Goal: Information Seeking & Learning: Compare options

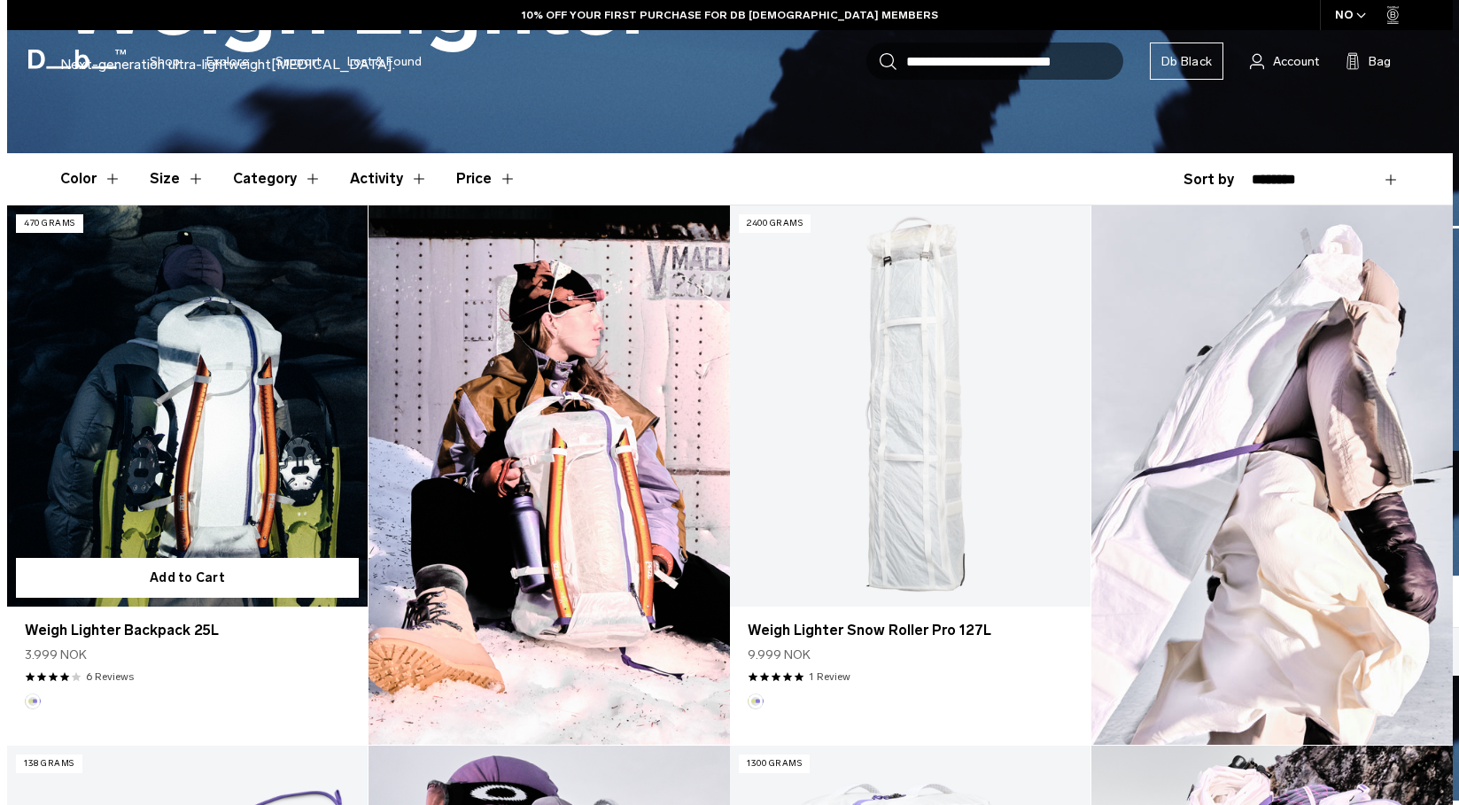
scroll to position [510, 0]
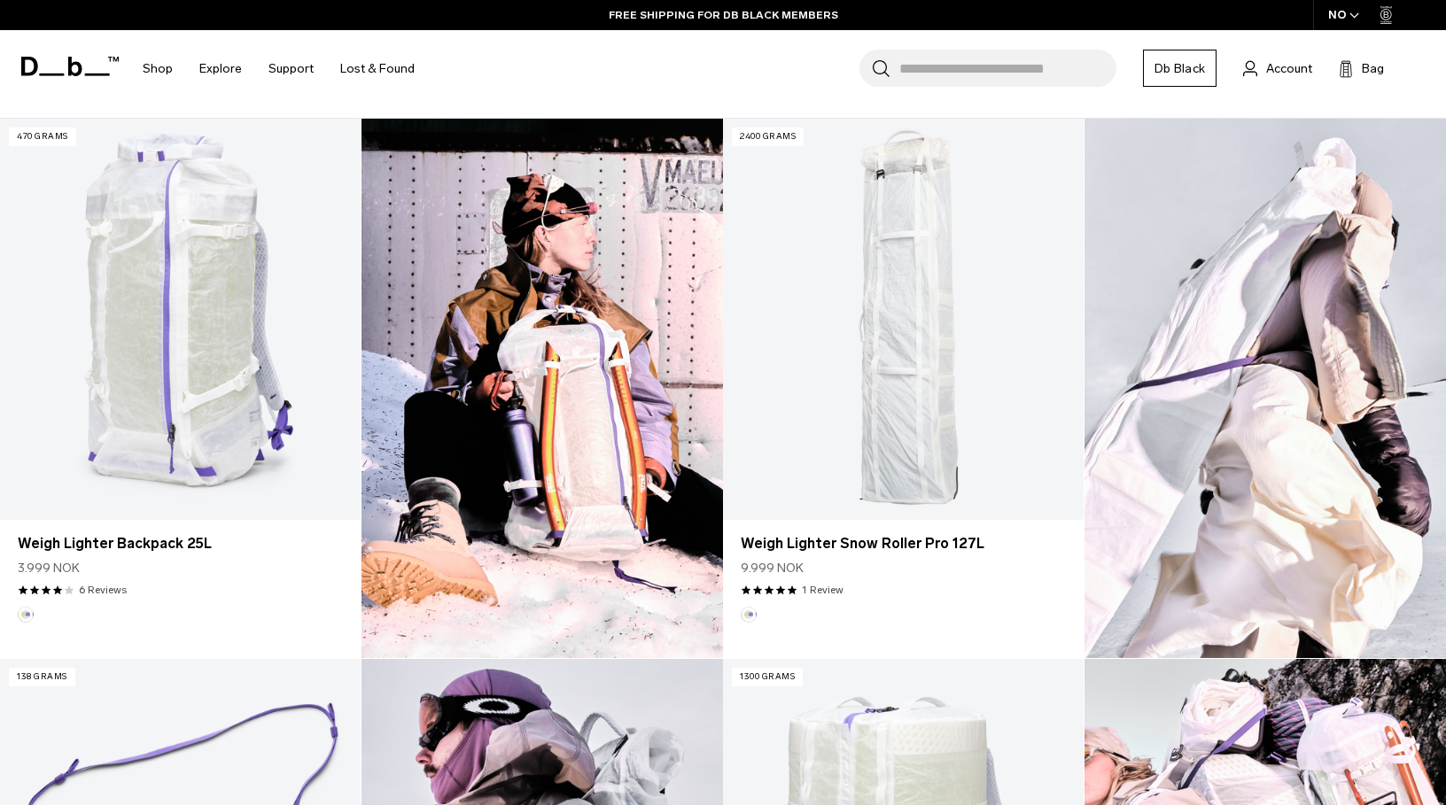
click at [1356, 15] on icon "button" at bounding box center [1355, 15] width 10 height 6
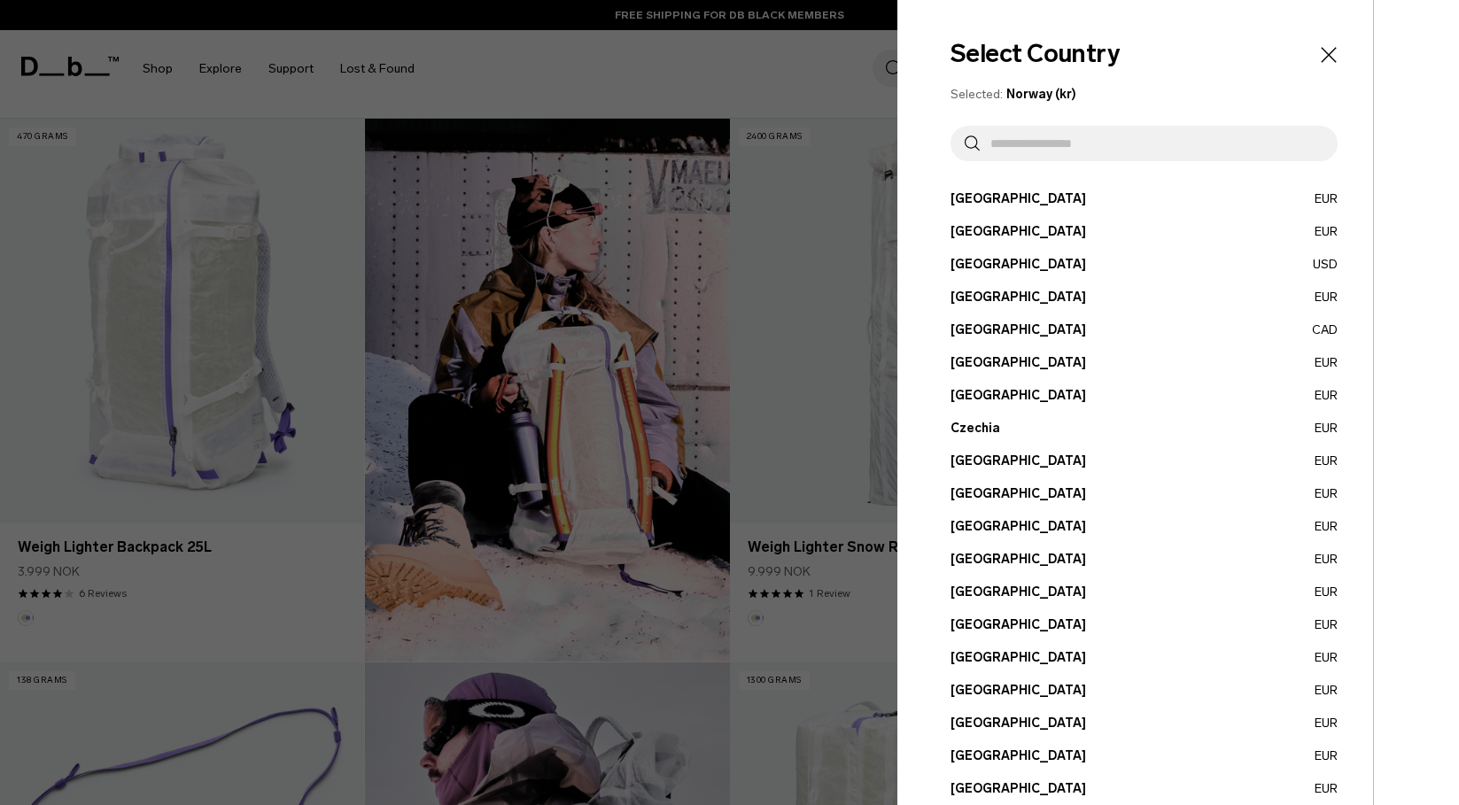
click at [977, 305] on button "Bulgaria EUR" at bounding box center [1144, 297] width 387 height 19
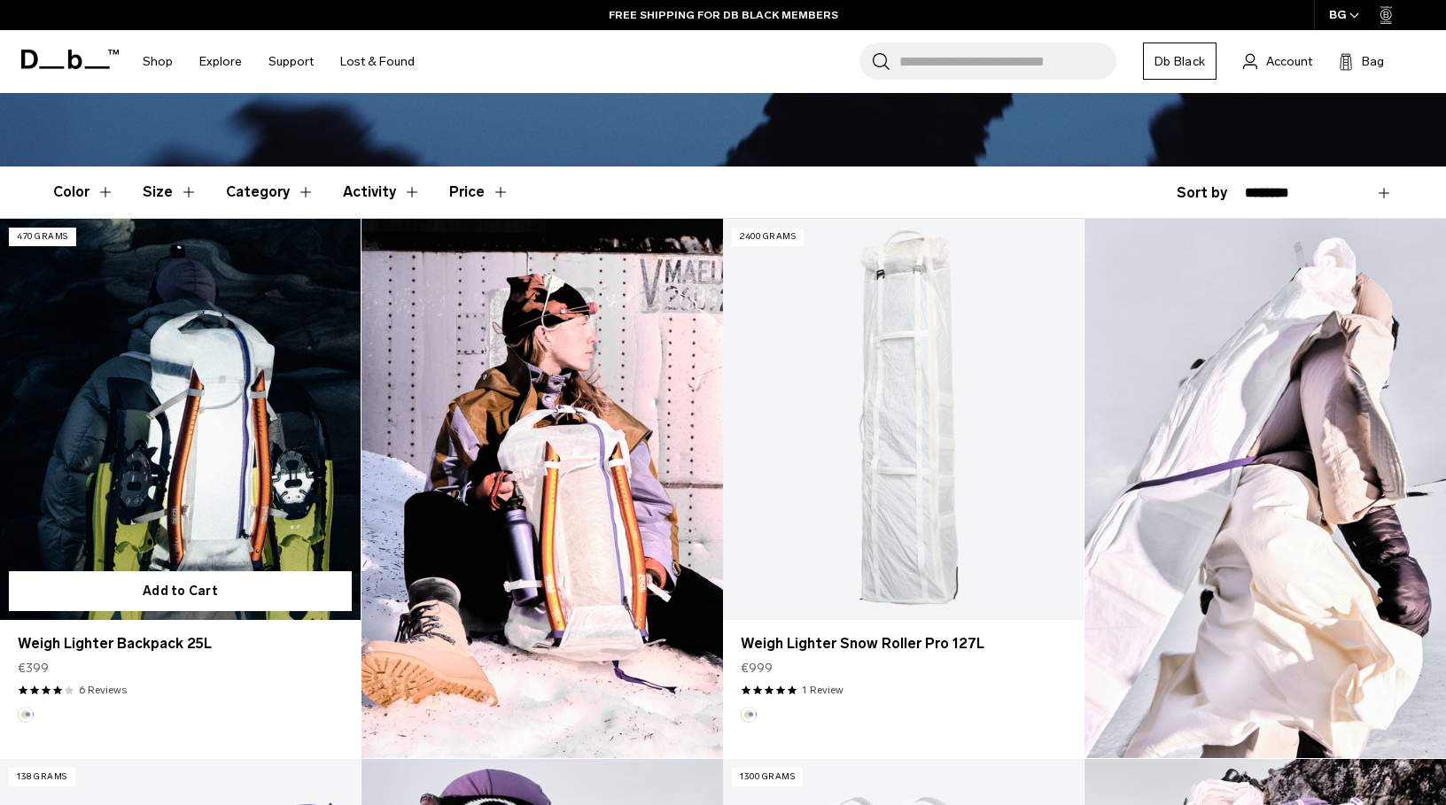
scroll to position [393, 0]
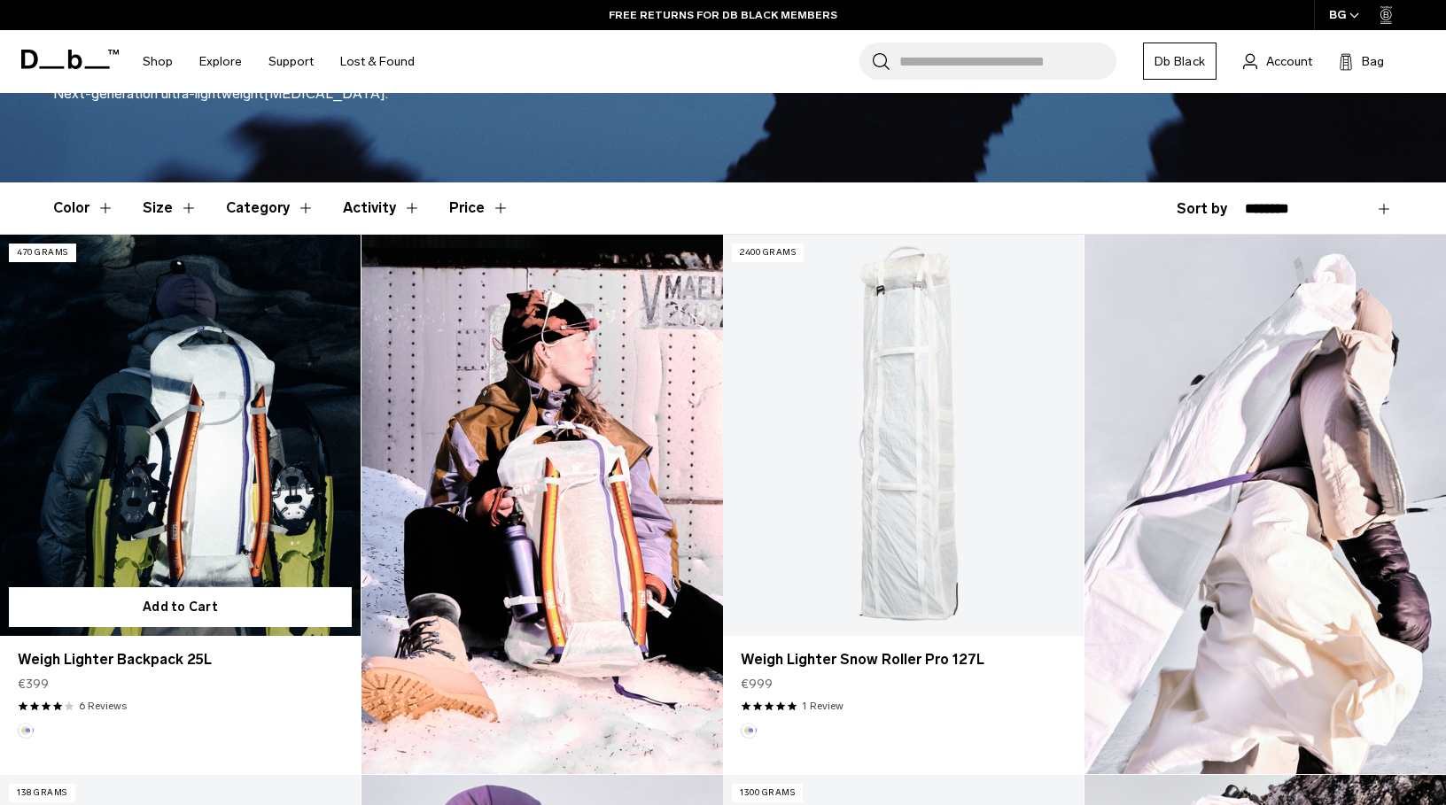
click at [150, 355] on link "Weigh Lighter Backpack 25L" at bounding box center [180, 435] width 361 height 401
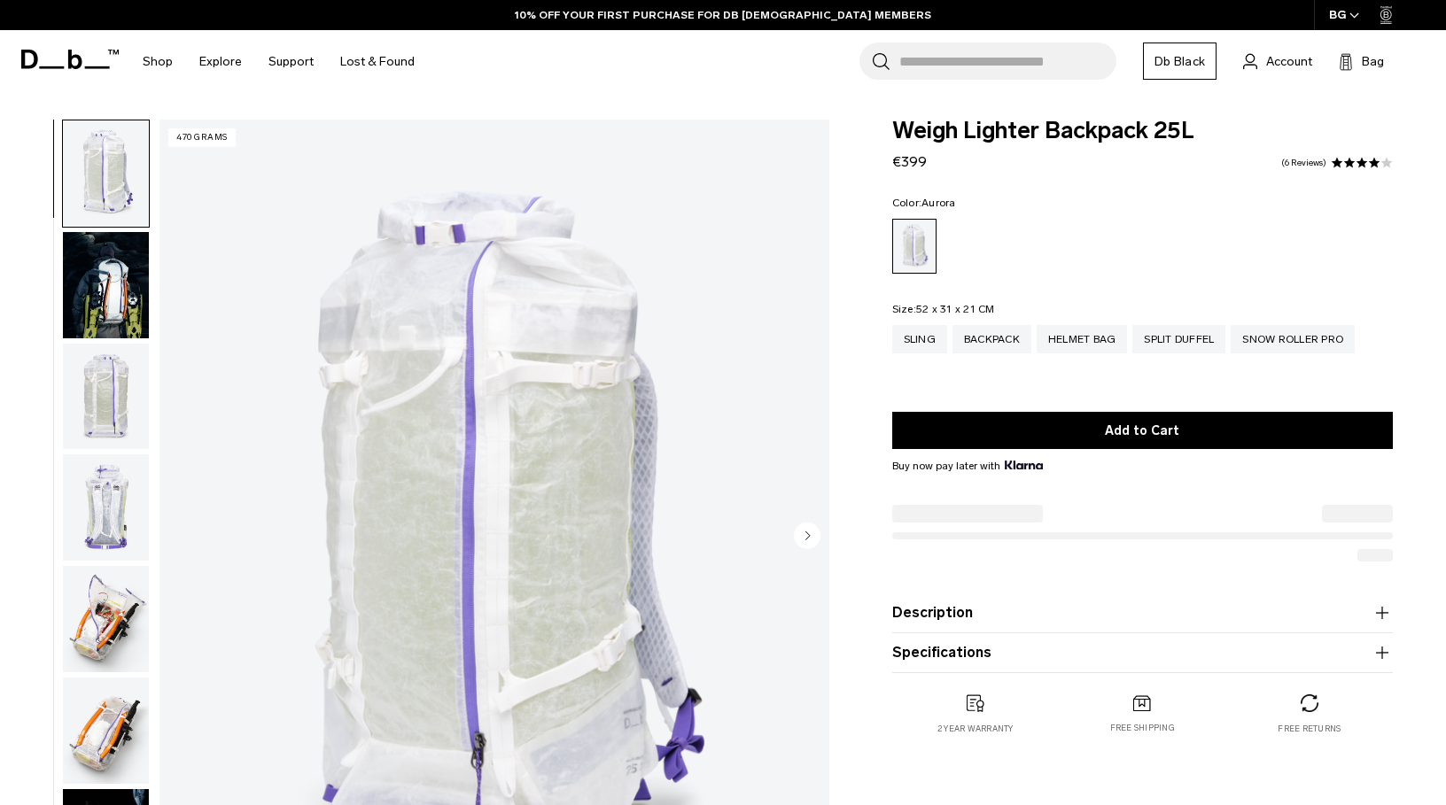
click at [85, 329] on img "button" at bounding box center [106, 285] width 86 height 106
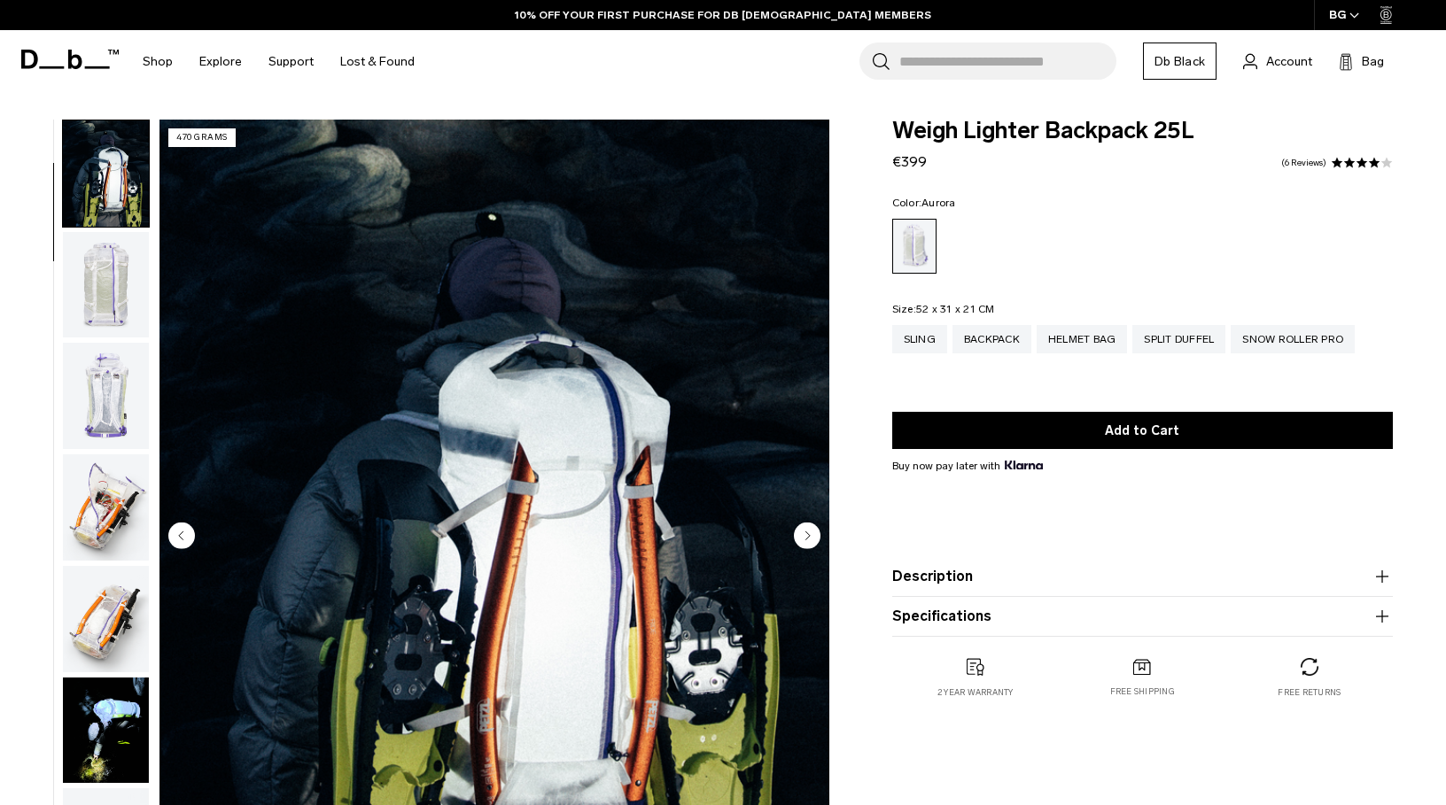
click at [92, 312] on img "button" at bounding box center [106, 285] width 86 height 106
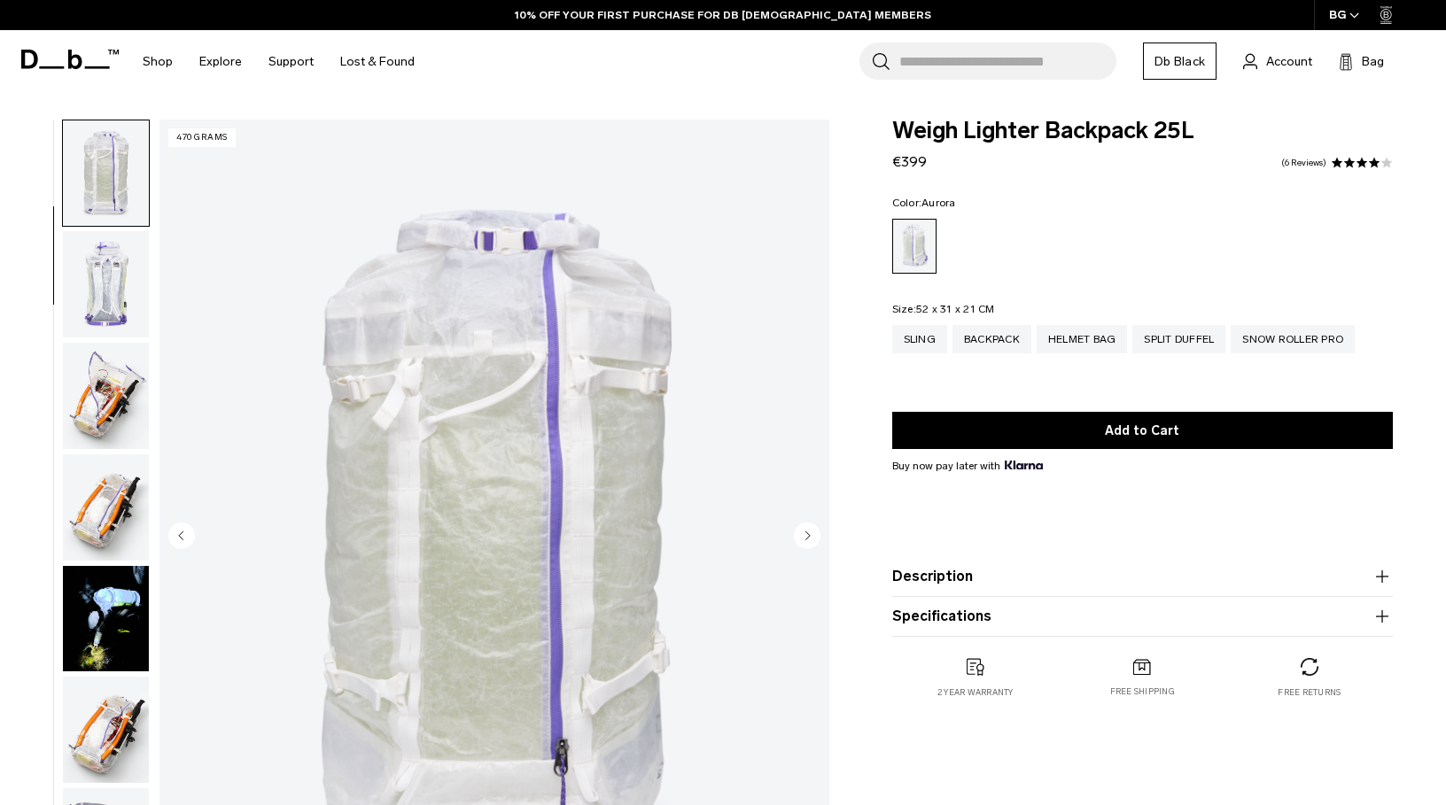
click at [102, 335] on img "button" at bounding box center [106, 284] width 86 height 106
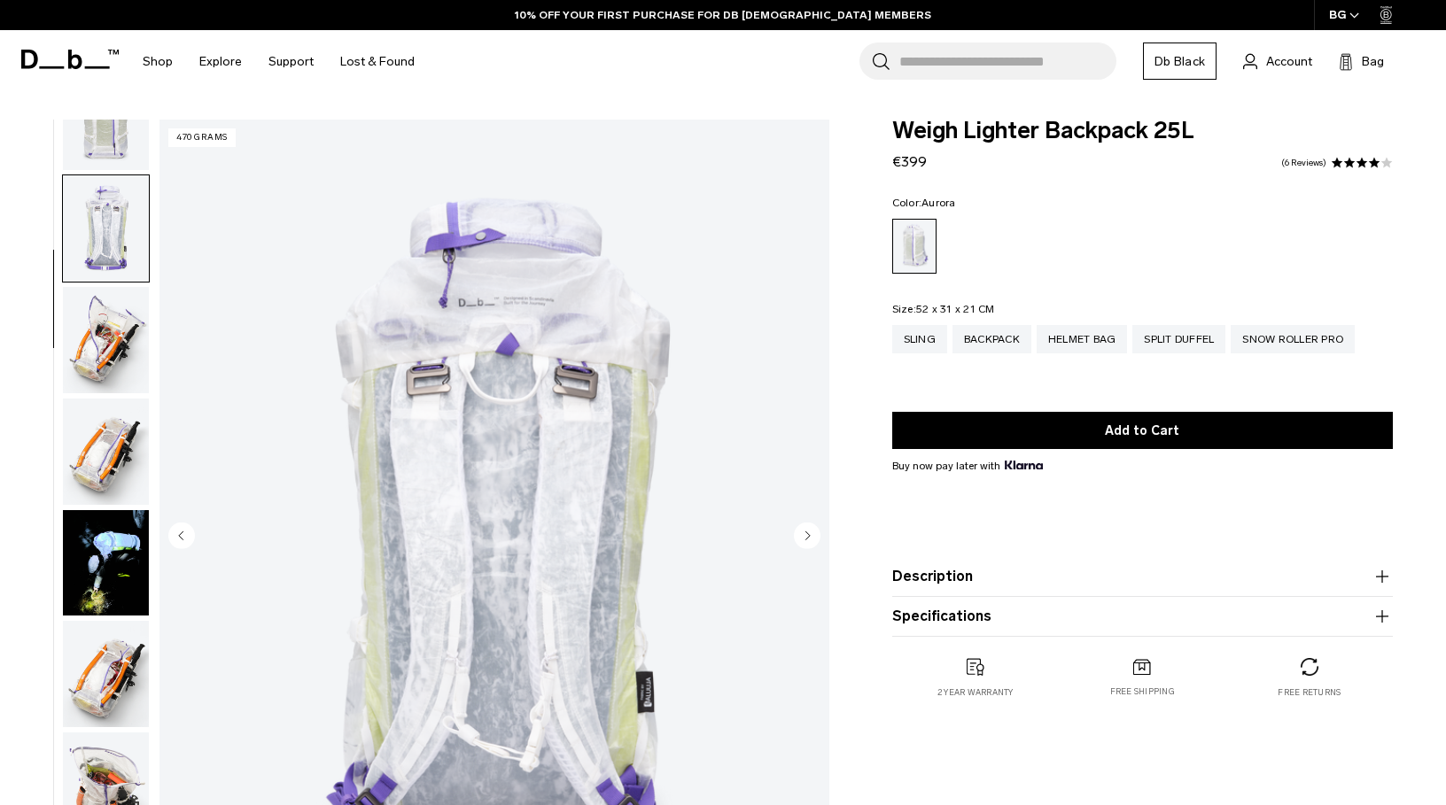
scroll to position [334, 0]
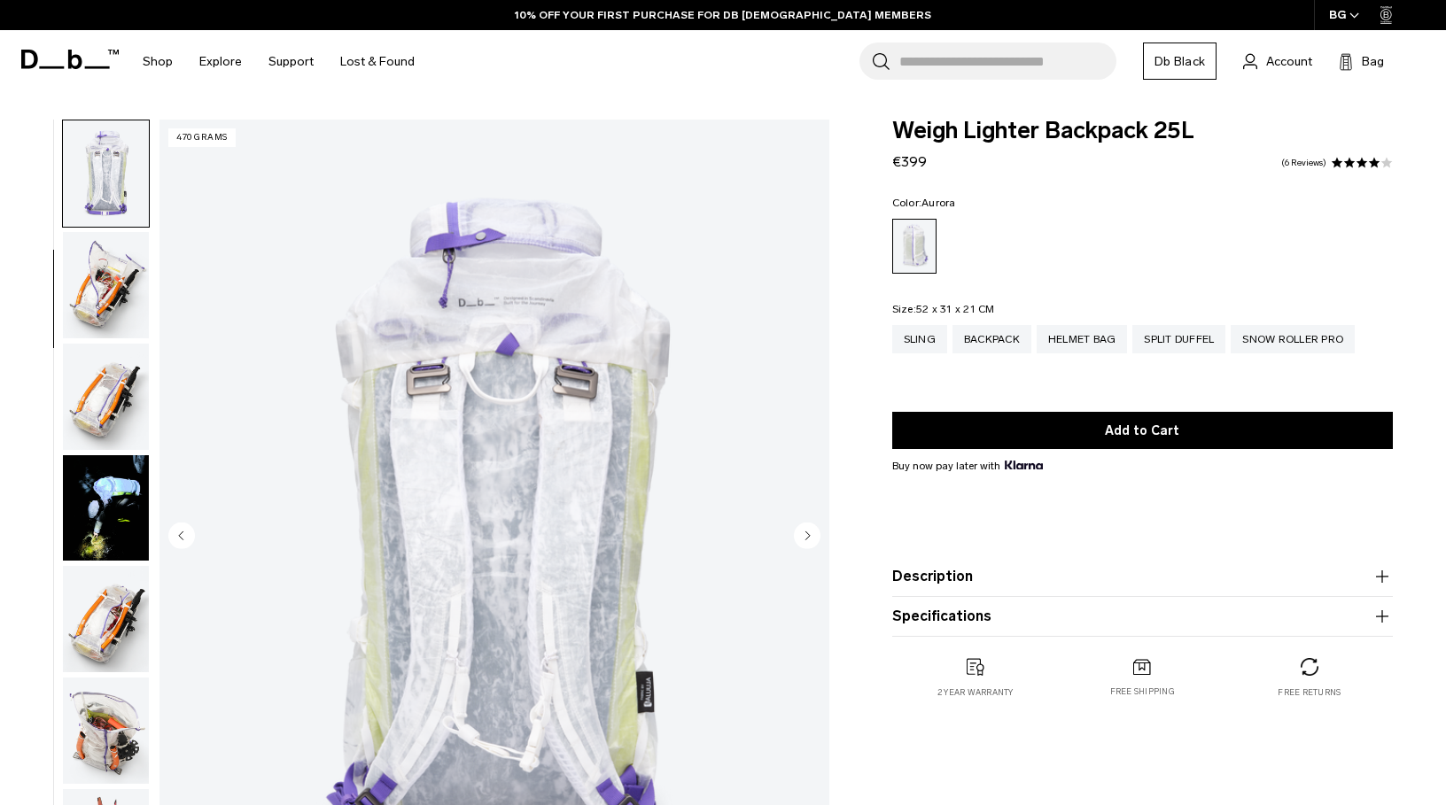
click at [103, 335] on img "button" at bounding box center [106, 285] width 86 height 106
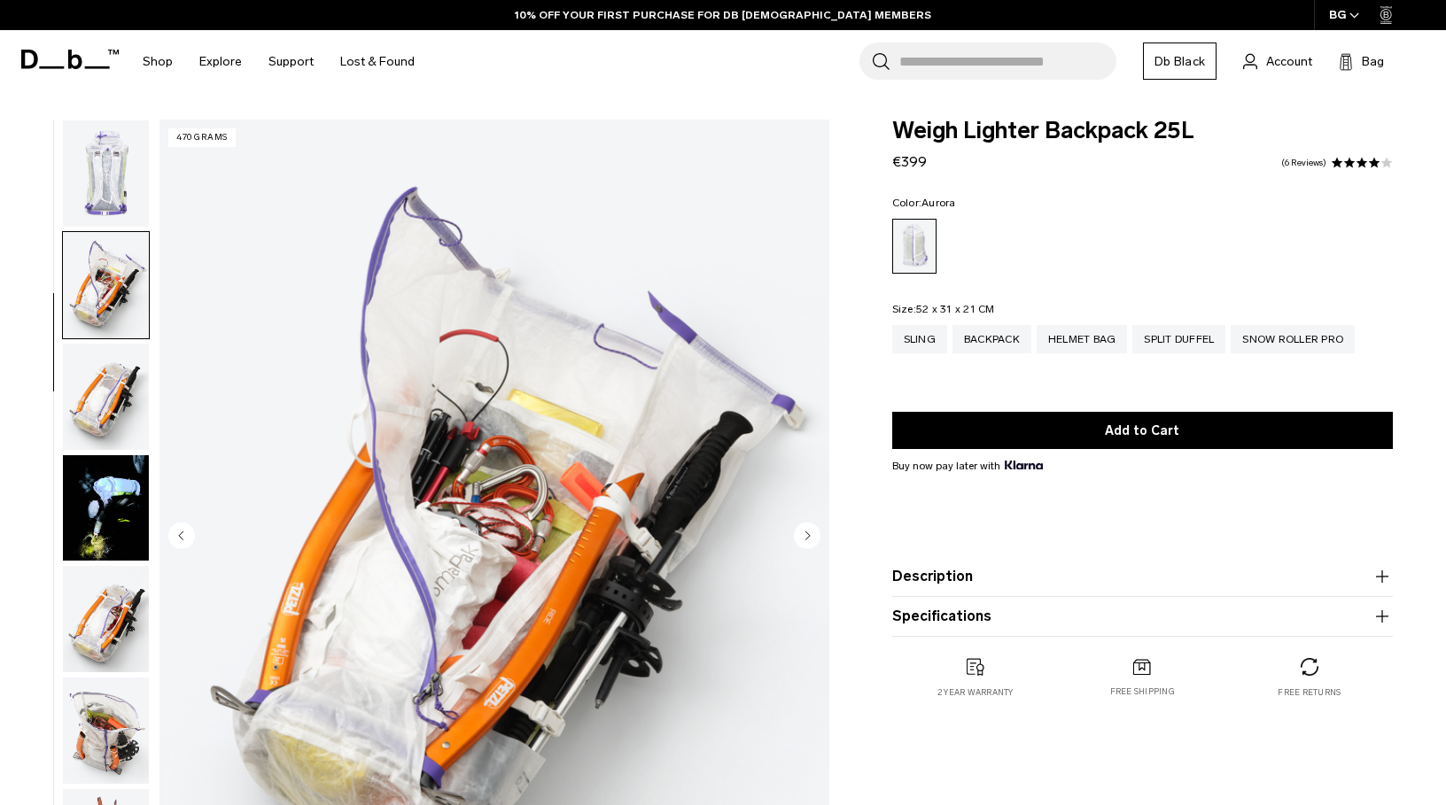
scroll to position [446, 0]
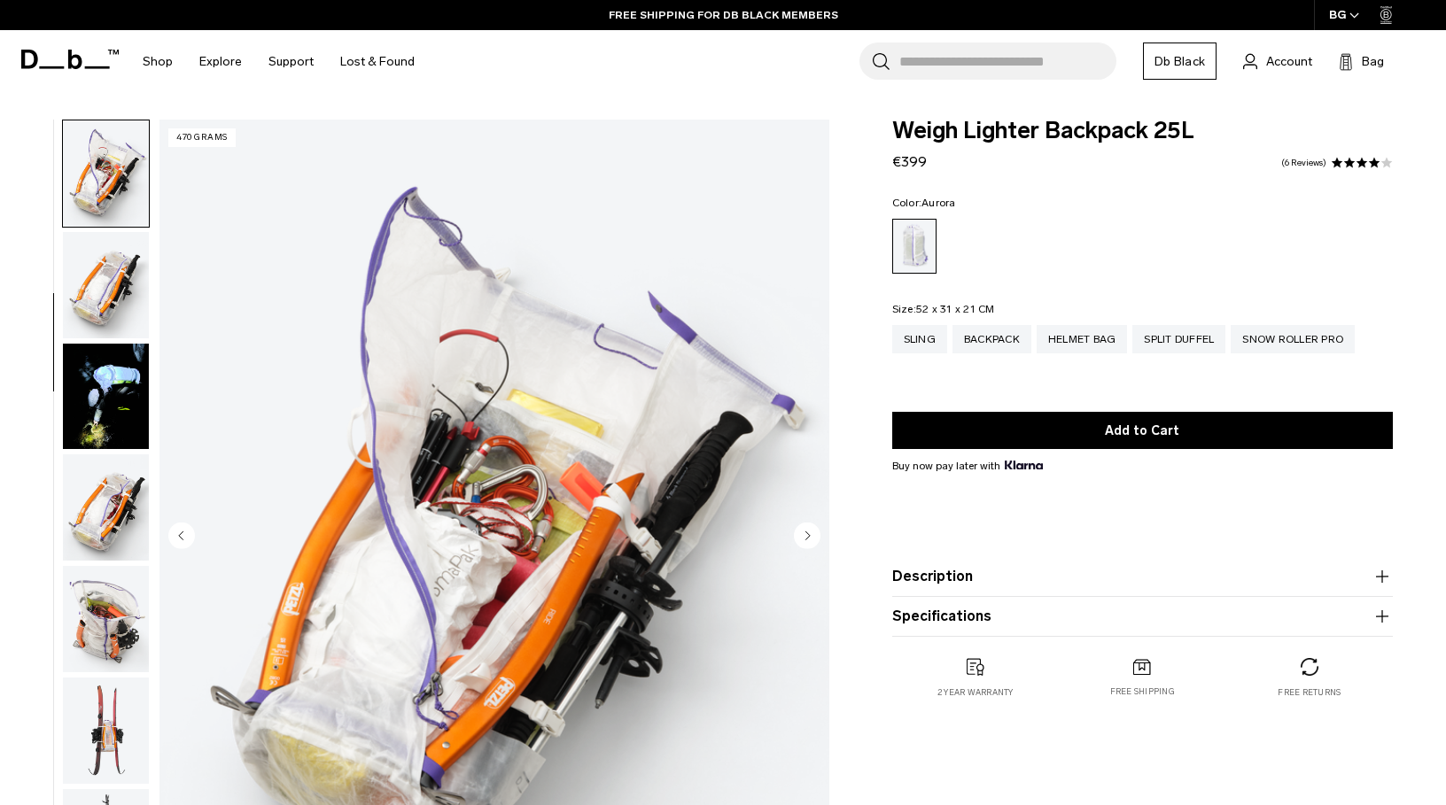
click at [101, 627] on img "button" at bounding box center [106, 619] width 86 height 106
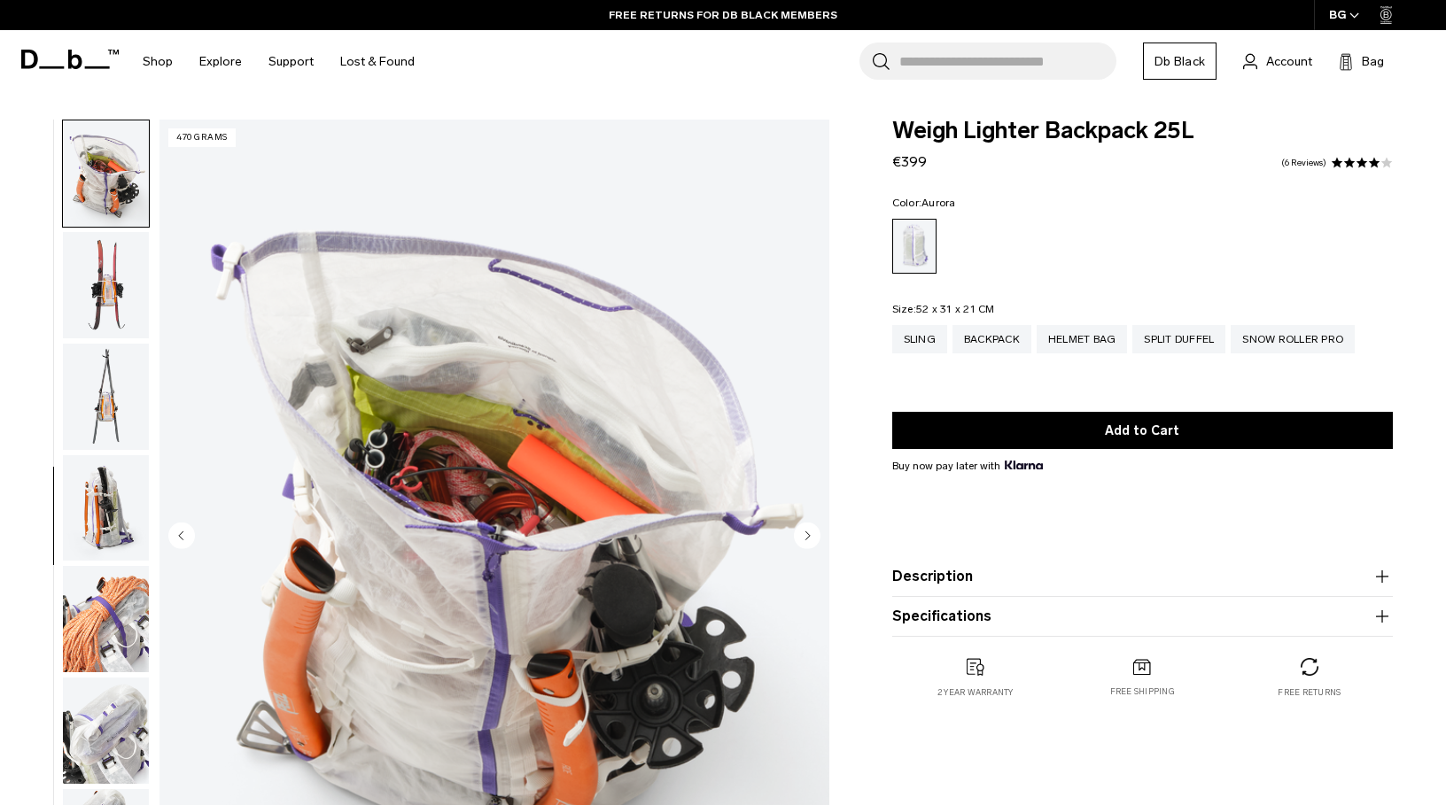
click at [122, 455] on button "button" at bounding box center [106, 509] width 88 height 108
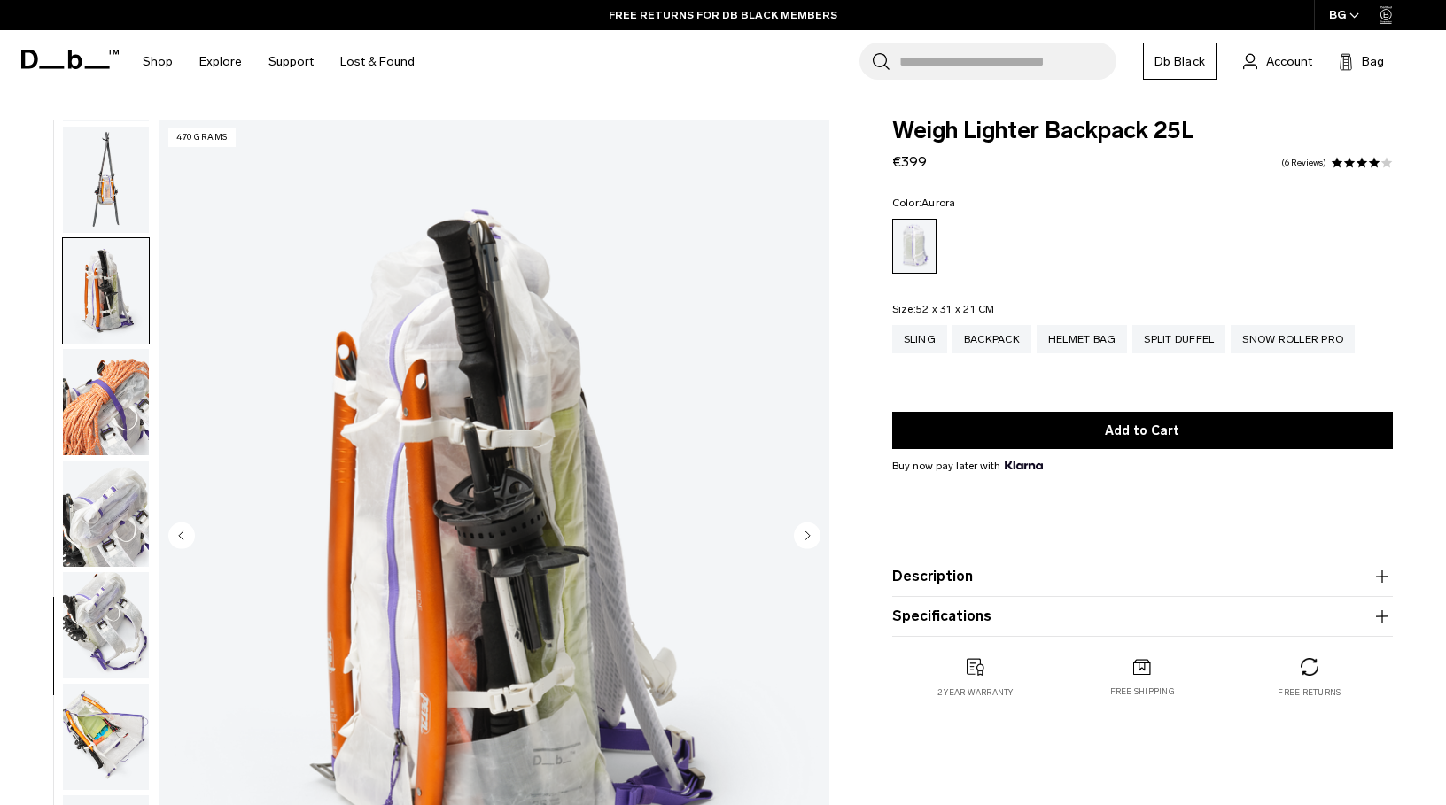
scroll to position [1166, 0]
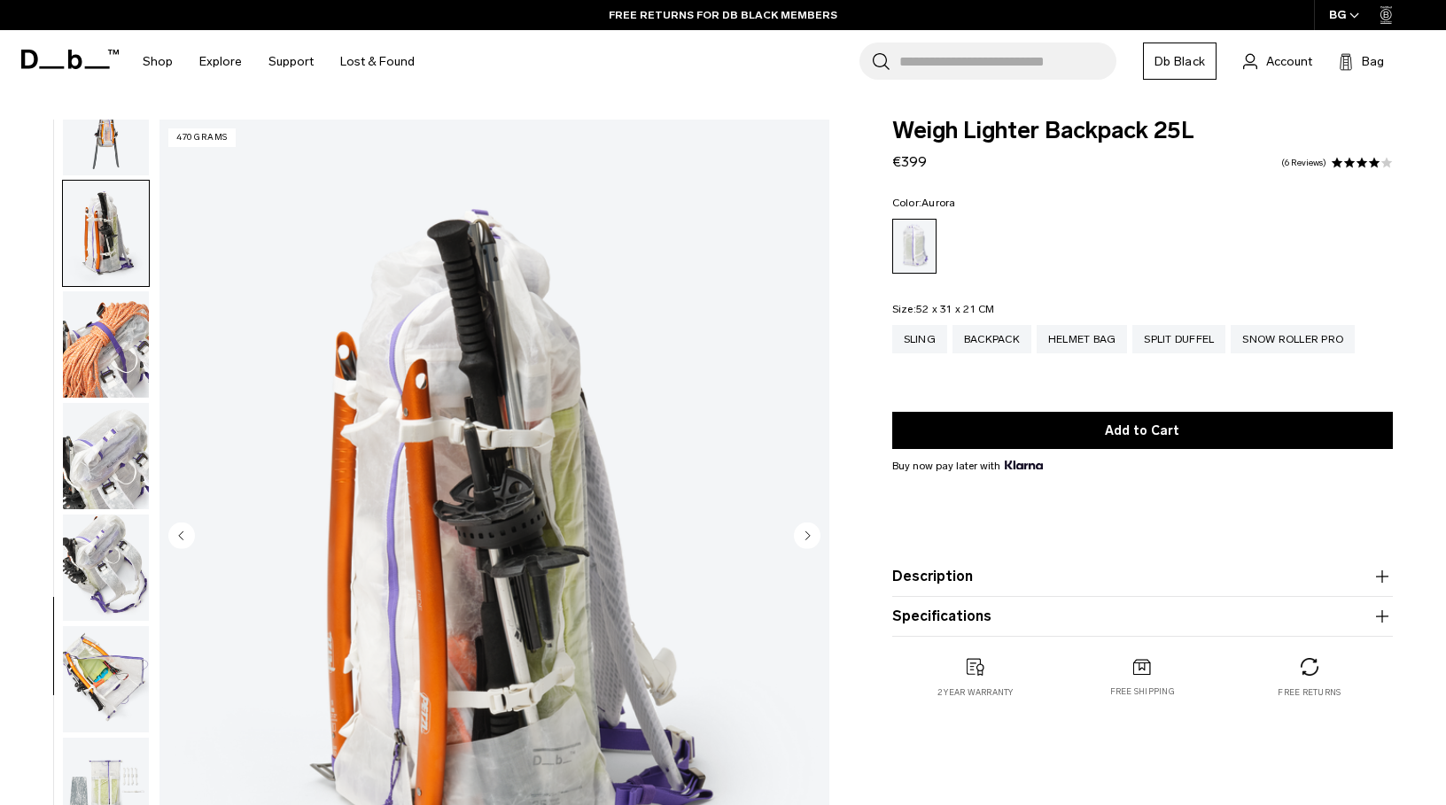
click at [143, 555] on img "button" at bounding box center [106, 568] width 86 height 106
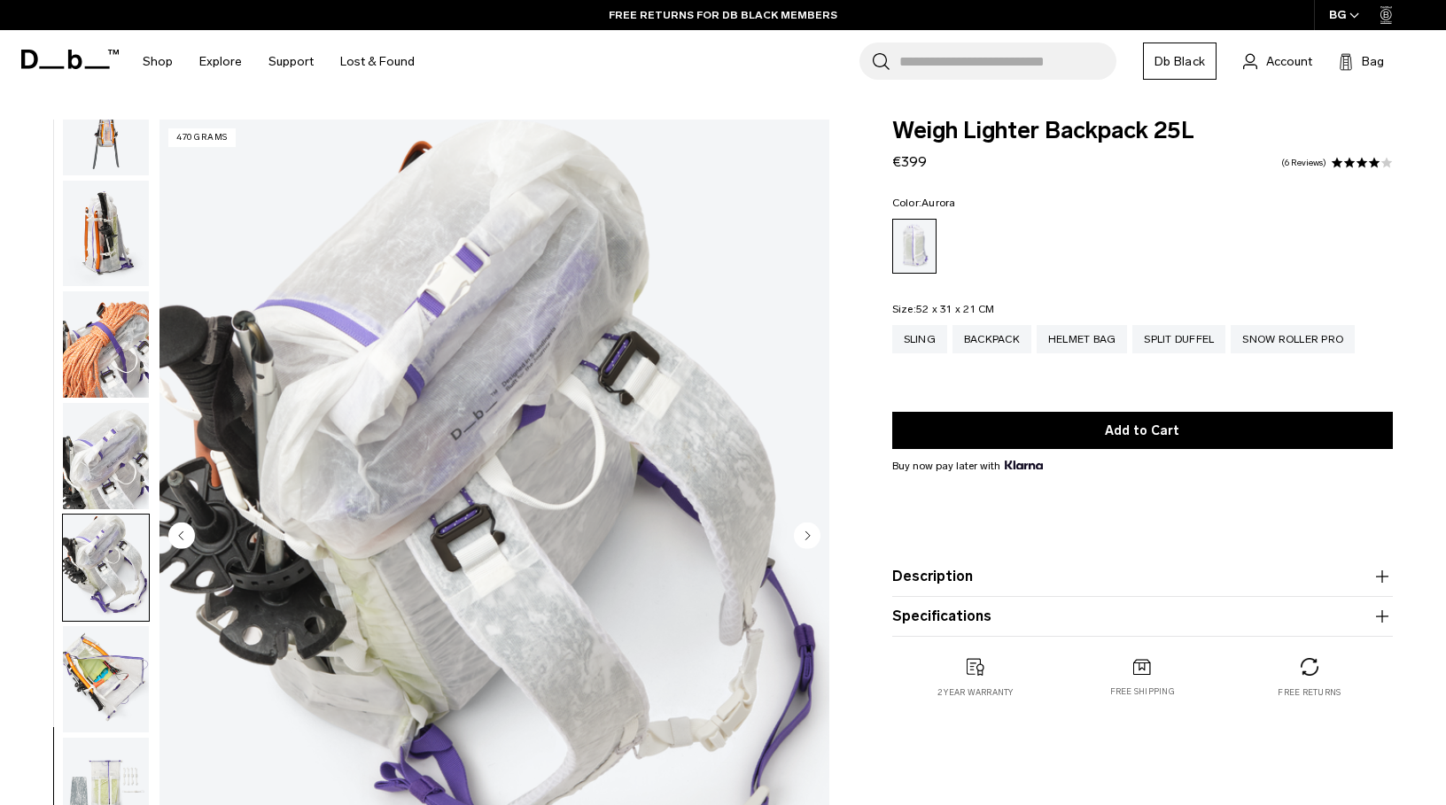
click at [100, 673] on img "button" at bounding box center [106, 679] width 86 height 106
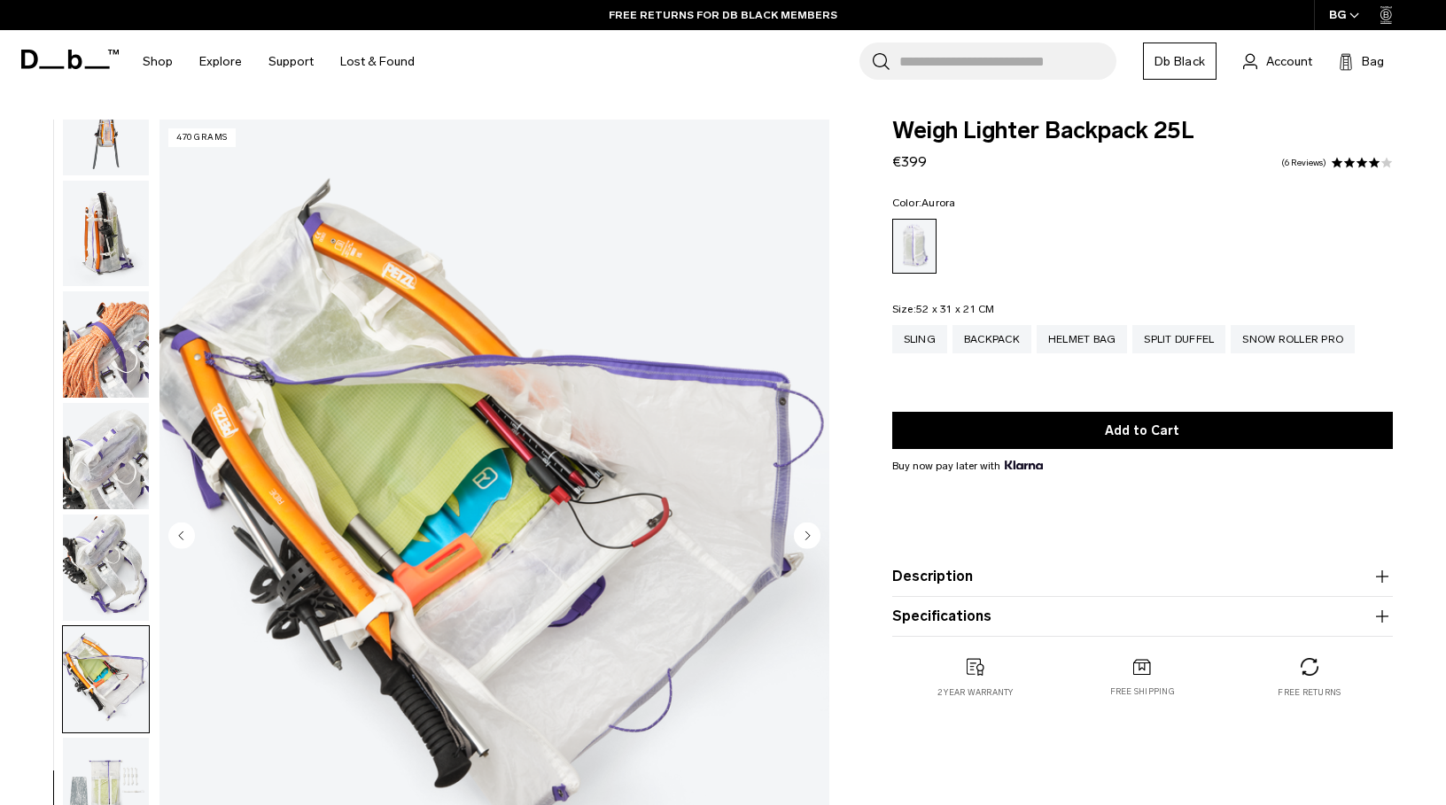
click at [105, 728] on img "button" at bounding box center [106, 679] width 86 height 106
click at [101, 743] on img "button" at bounding box center [106, 791] width 86 height 106
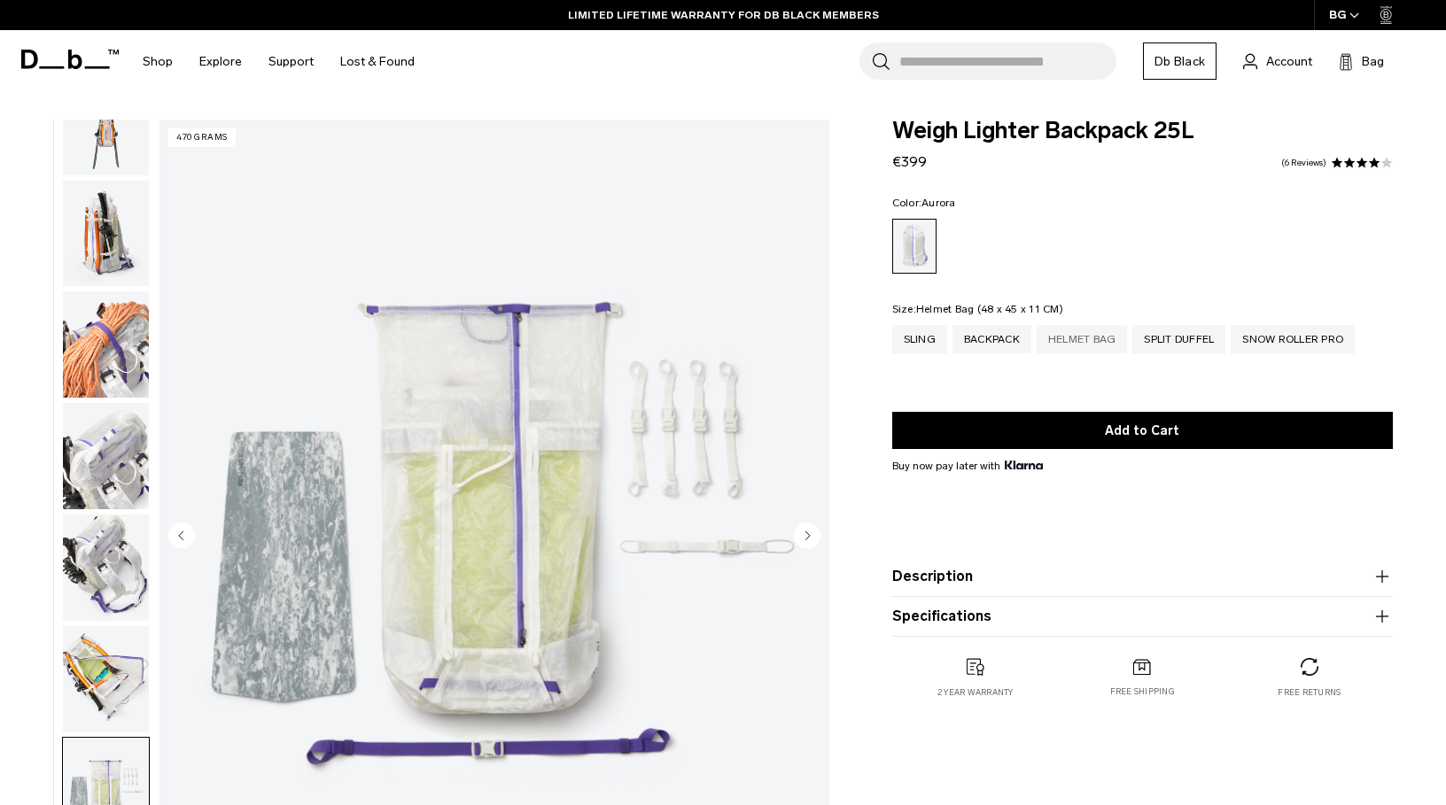
click at [1073, 346] on div "Helmet Bag" at bounding box center [1082, 339] width 91 height 28
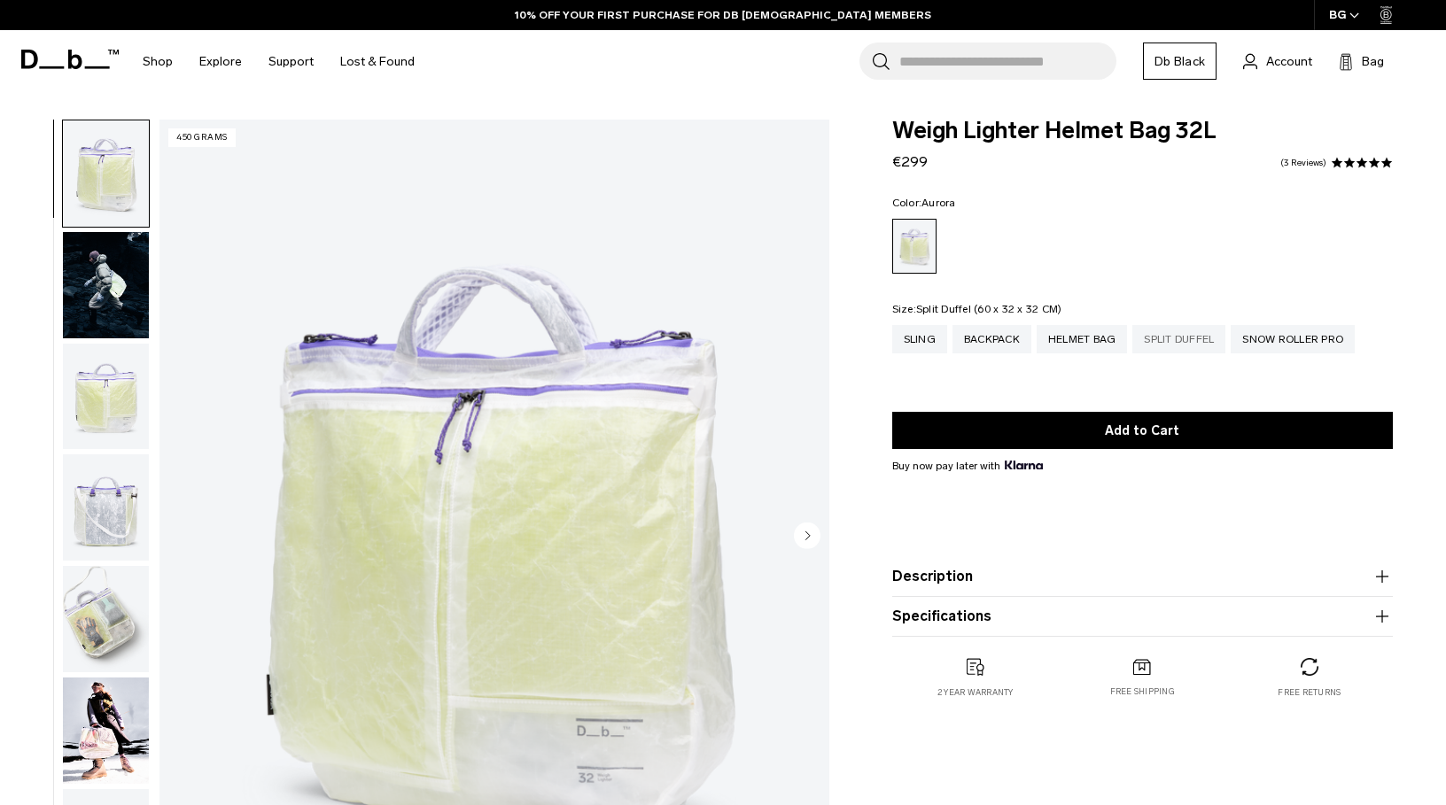
click at [1171, 331] on div "Split Duffel" at bounding box center [1178, 339] width 93 height 28
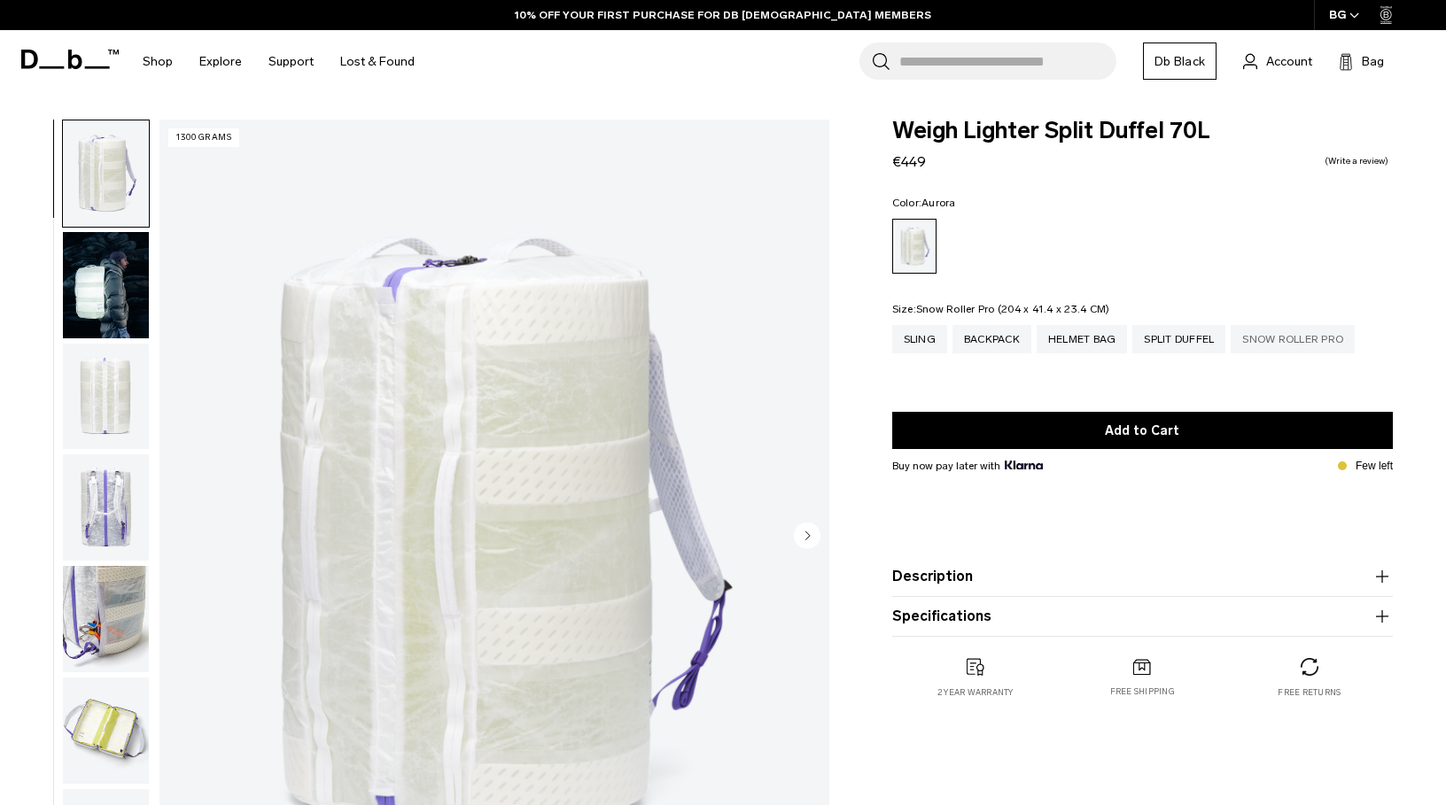
click at [1269, 341] on div "Snow Roller Pro" at bounding box center [1293, 339] width 124 height 28
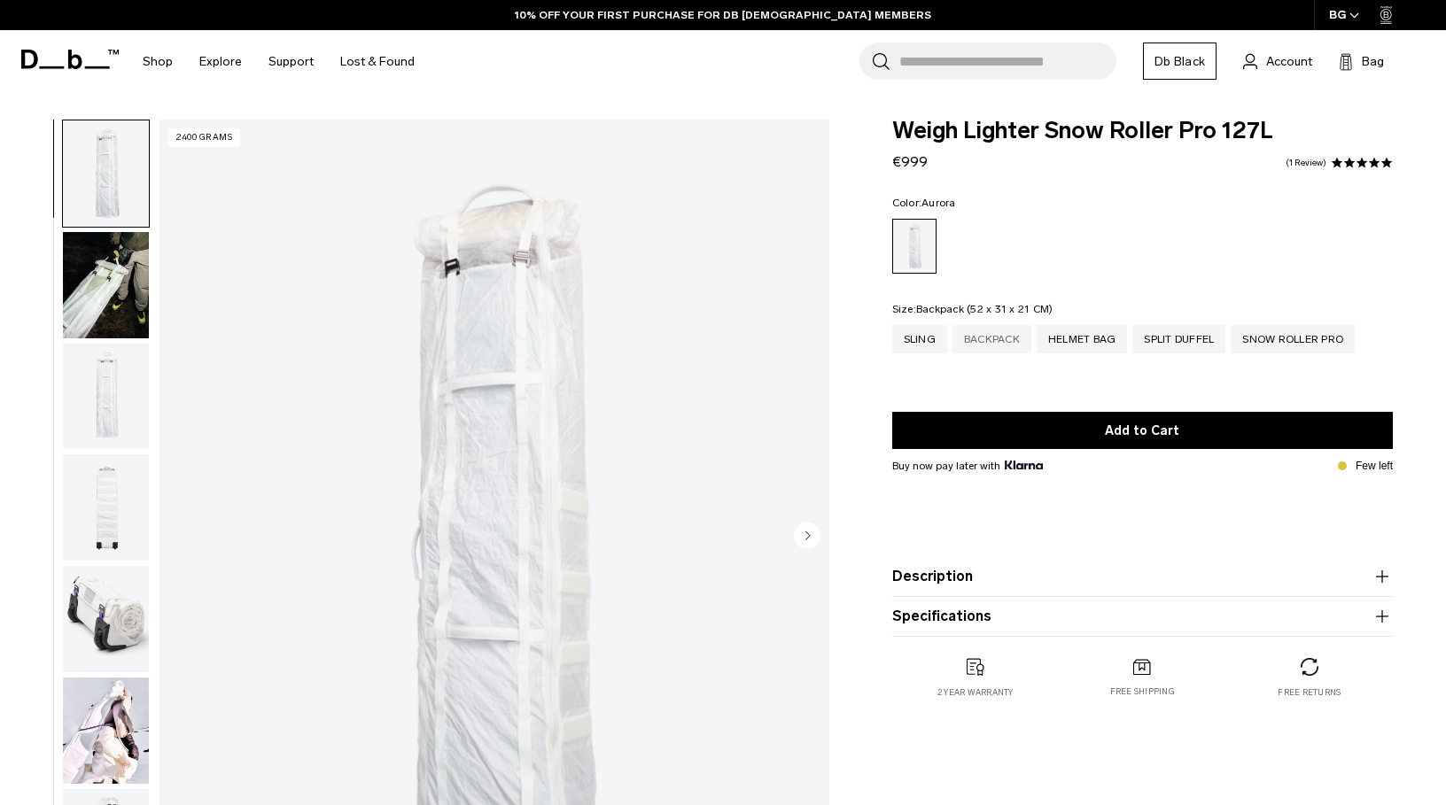
click at [984, 349] on div "Backpack" at bounding box center [992, 339] width 79 height 28
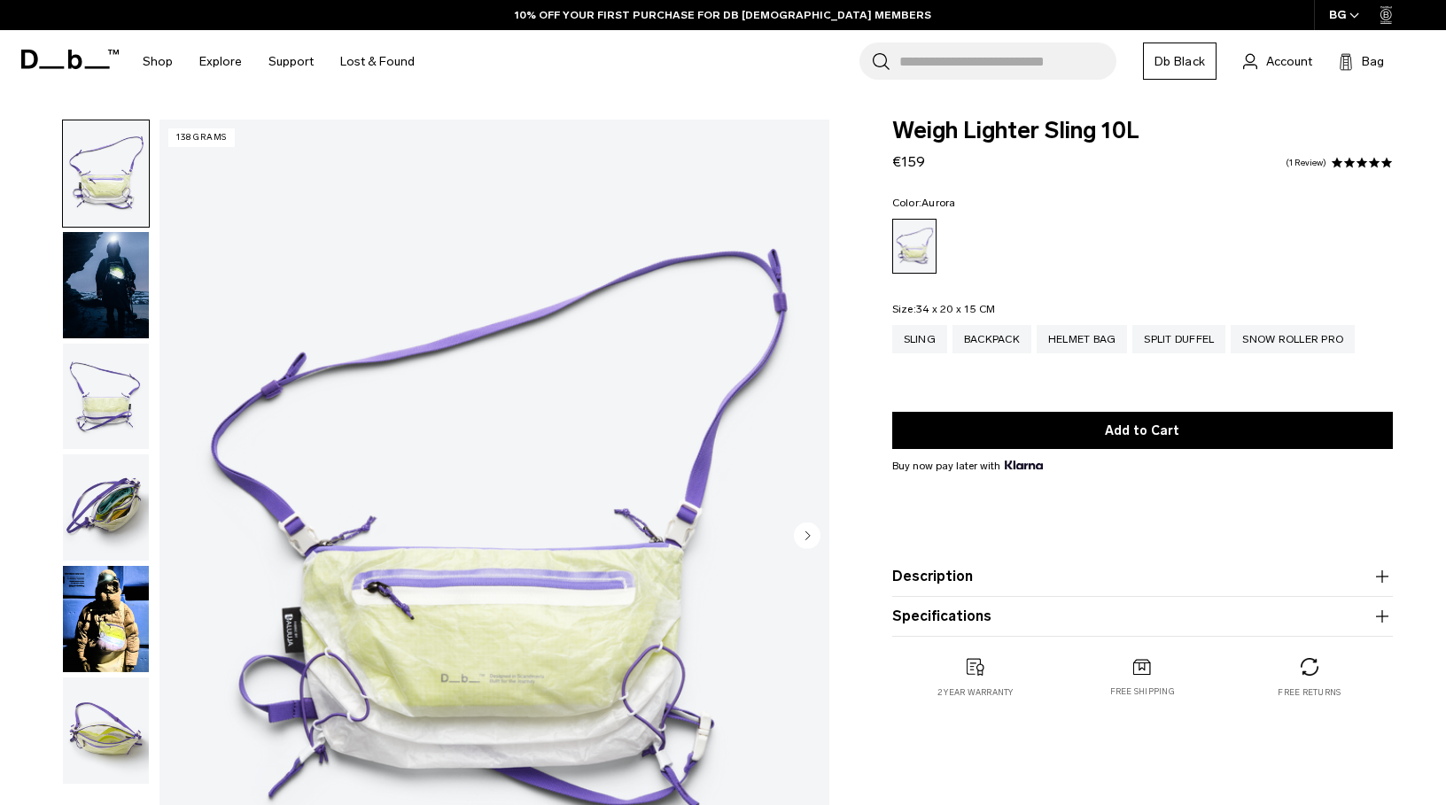
click at [90, 507] on img "button" at bounding box center [106, 508] width 86 height 106
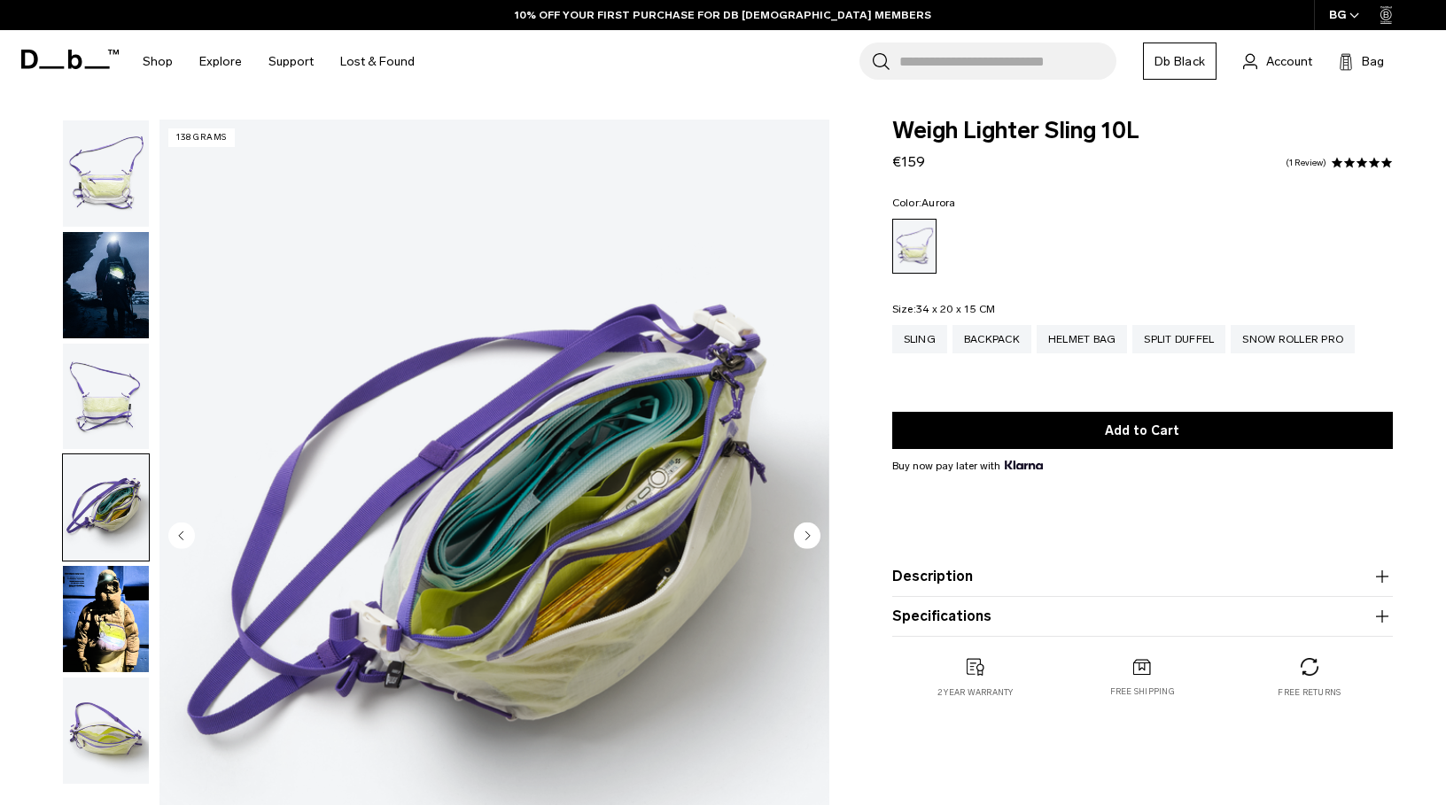
click at [76, 396] on img "button" at bounding box center [106, 397] width 86 height 106
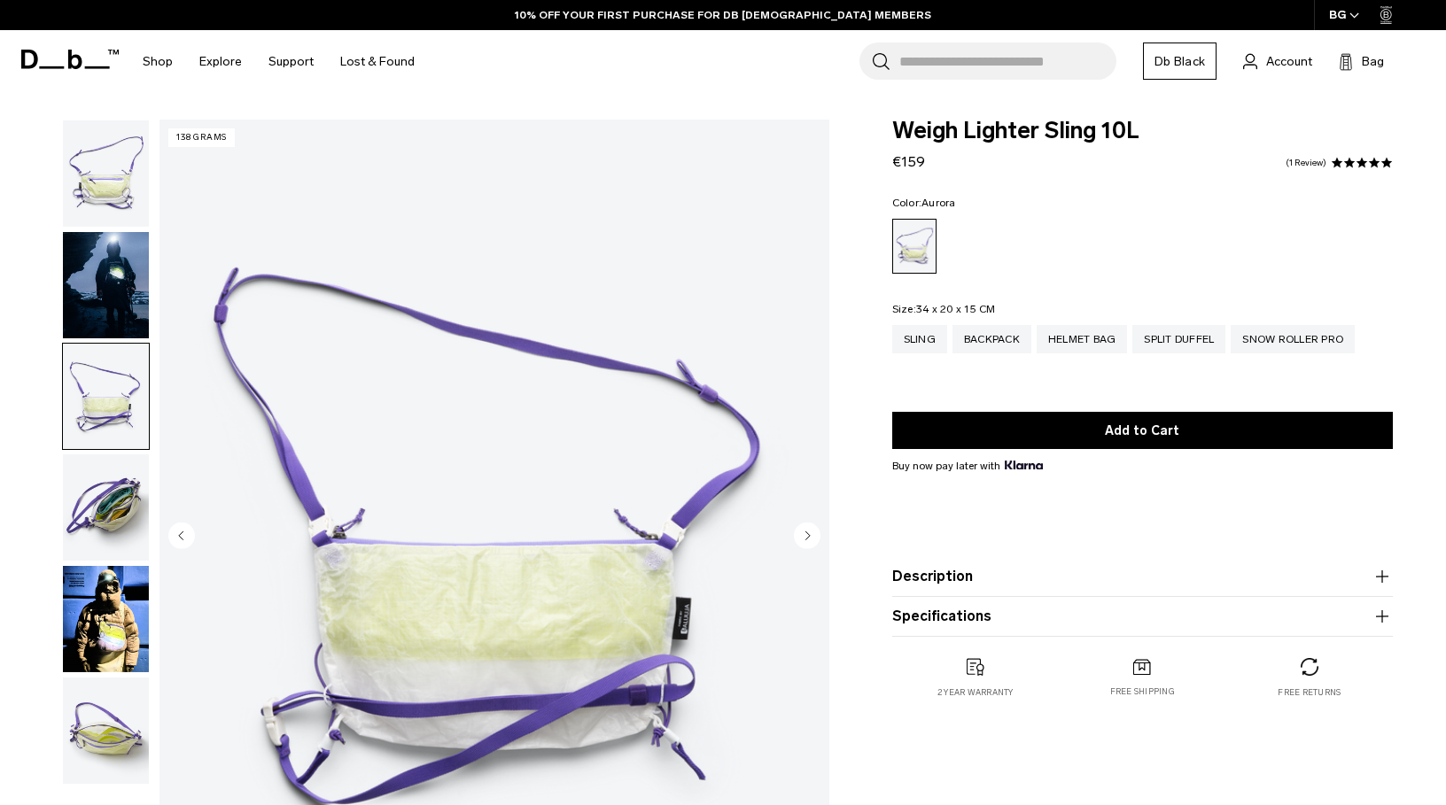
click at [79, 460] on img "button" at bounding box center [106, 508] width 86 height 106
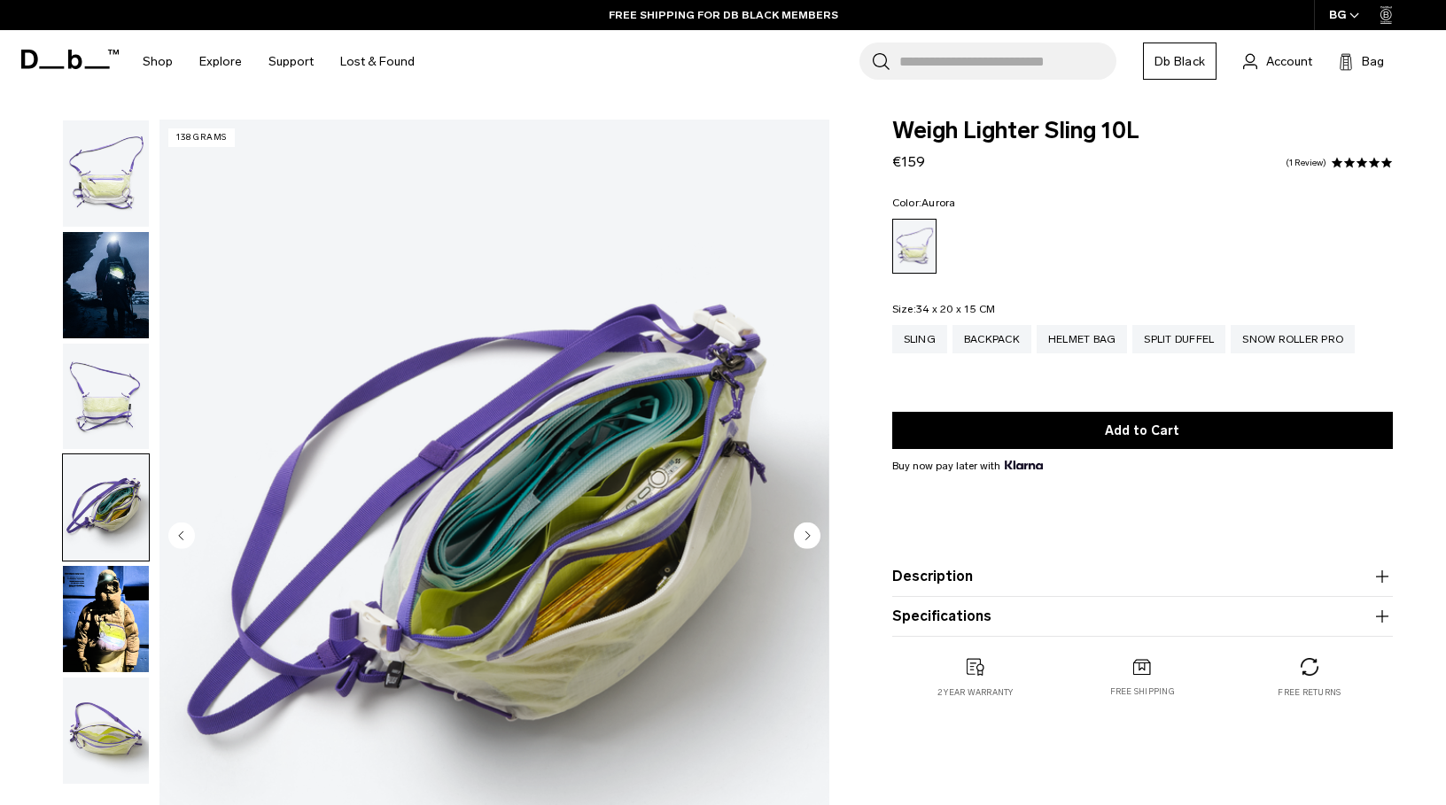
click at [132, 745] on img "button" at bounding box center [106, 731] width 86 height 106
